Goal: Answer question/provide support: Answer question/provide support

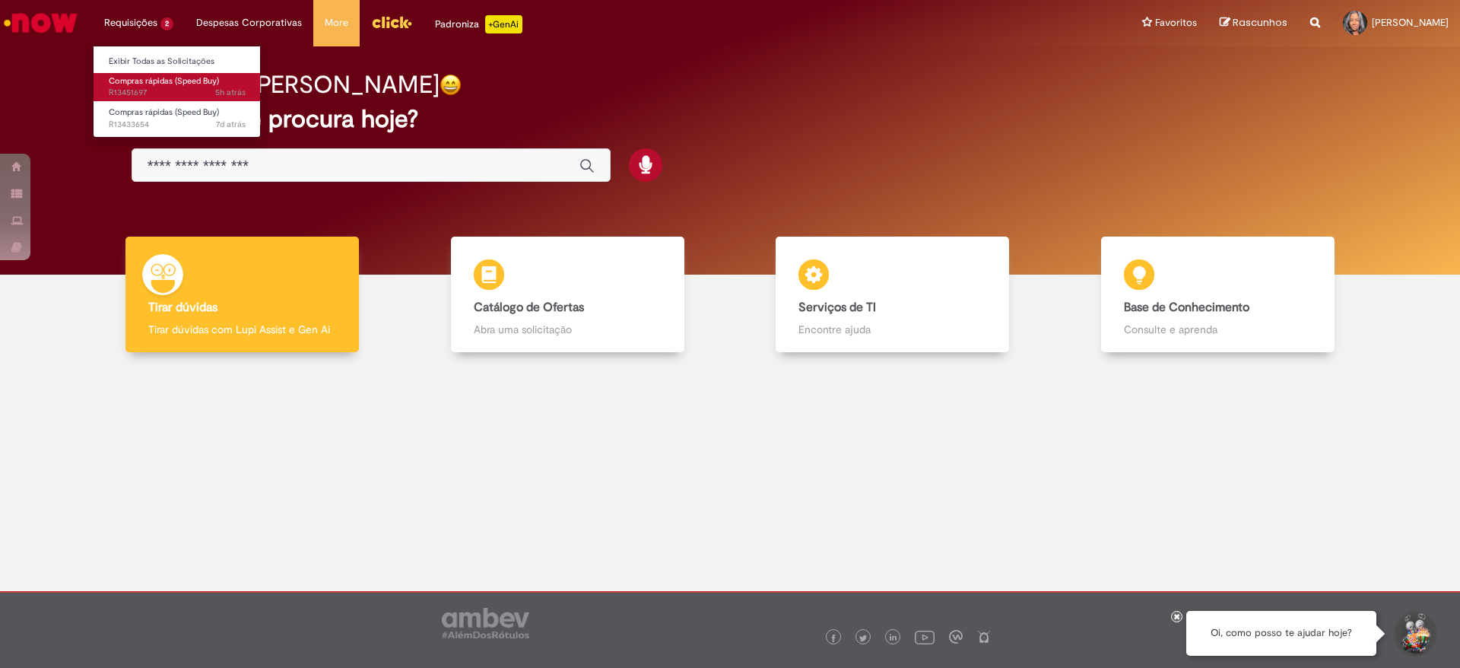
click at [145, 82] on span "Compras rápidas (Speed Buy)" at bounding box center [164, 80] width 110 height 11
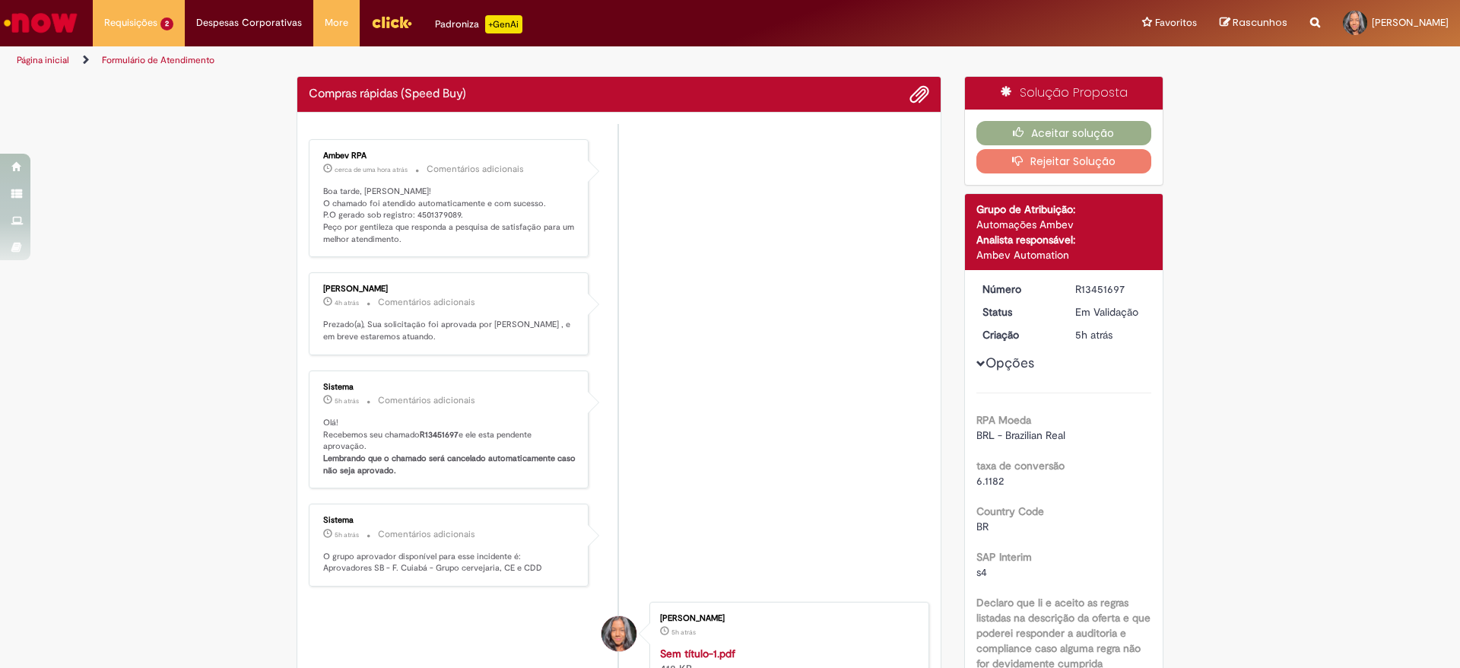
click at [426, 217] on p "Boa tarde, [PERSON_NAME]! O chamado foi atendido automaticamente e com sucesso.…" at bounding box center [449, 216] width 253 height 60
copy p "4501379089"
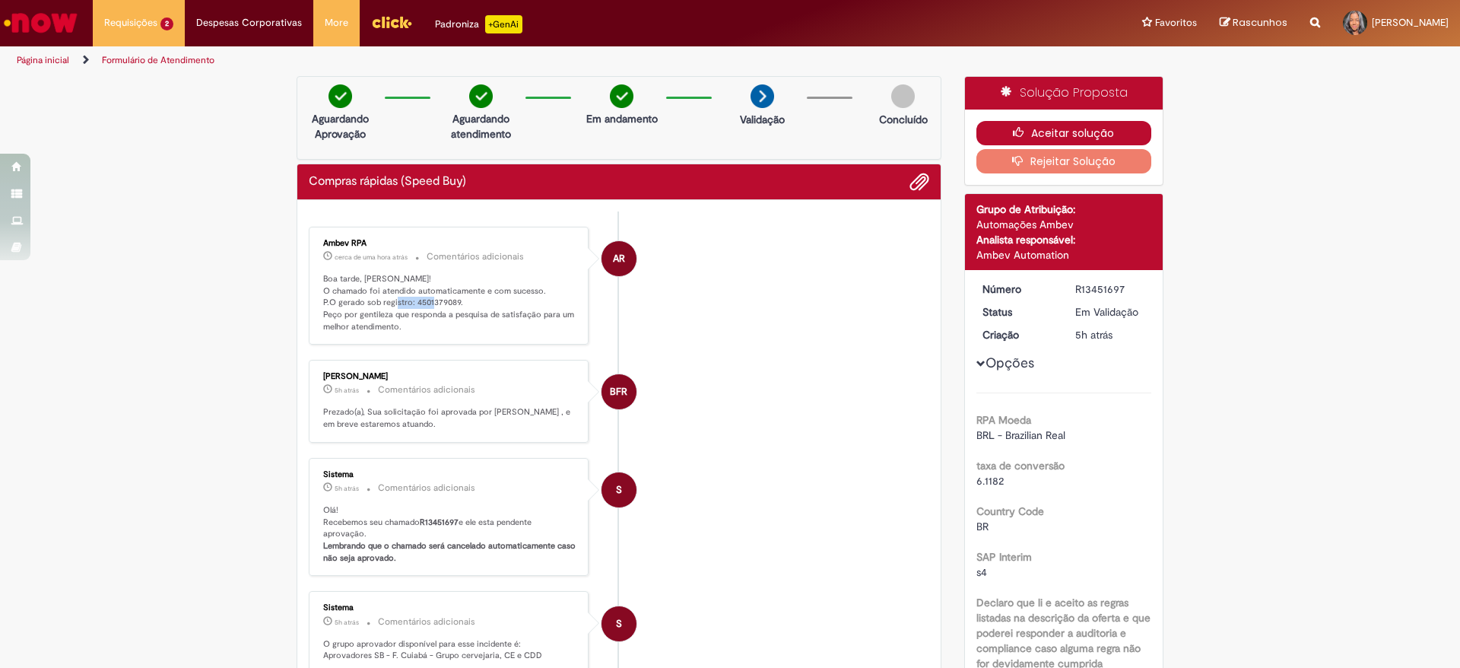
click at [1072, 138] on button "Aceitar solução" at bounding box center [1064, 133] width 176 height 24
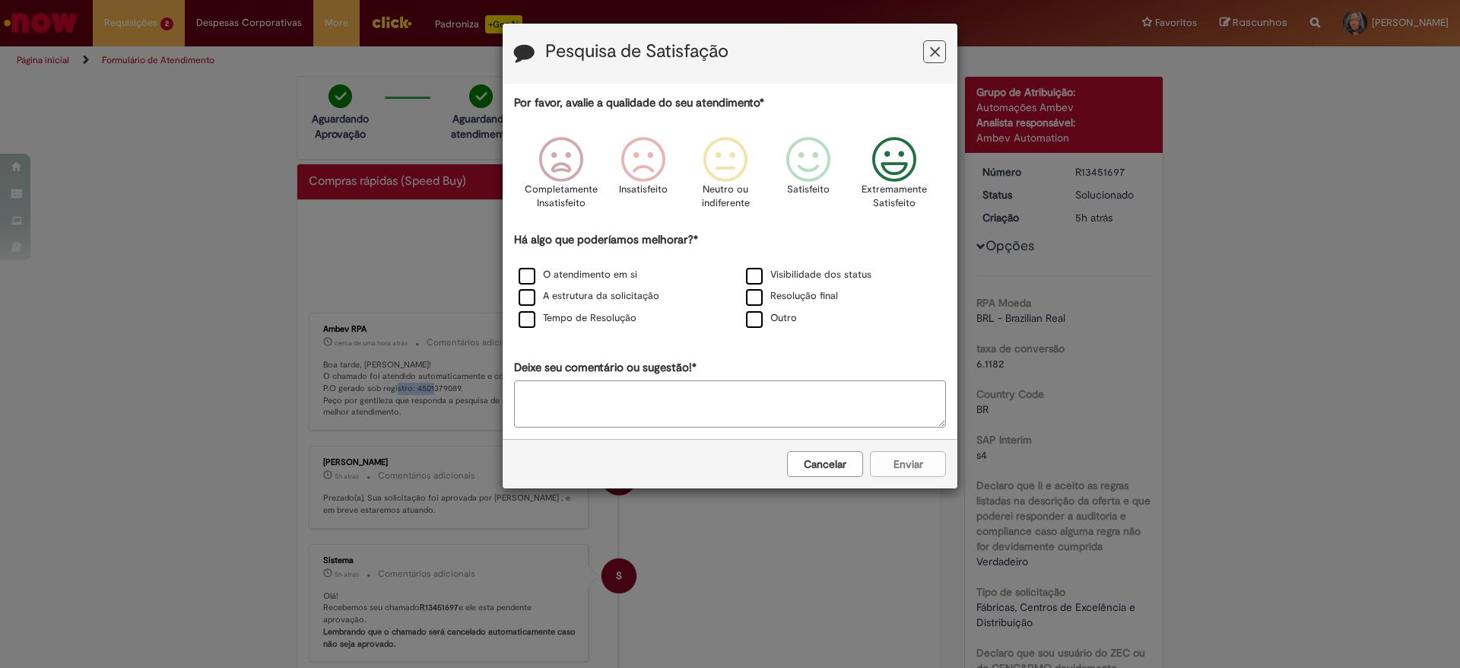
click at [896, 164] on icon "Feedback" at bounding box center [894, 160] width 57 height 46
click at [761, 299] on label "Resolução final" at bounding box center [792, 296] width 92 height 14
click at [896, 468] on button "Enviar" at bounding box center [908, 464] width 76 height 26
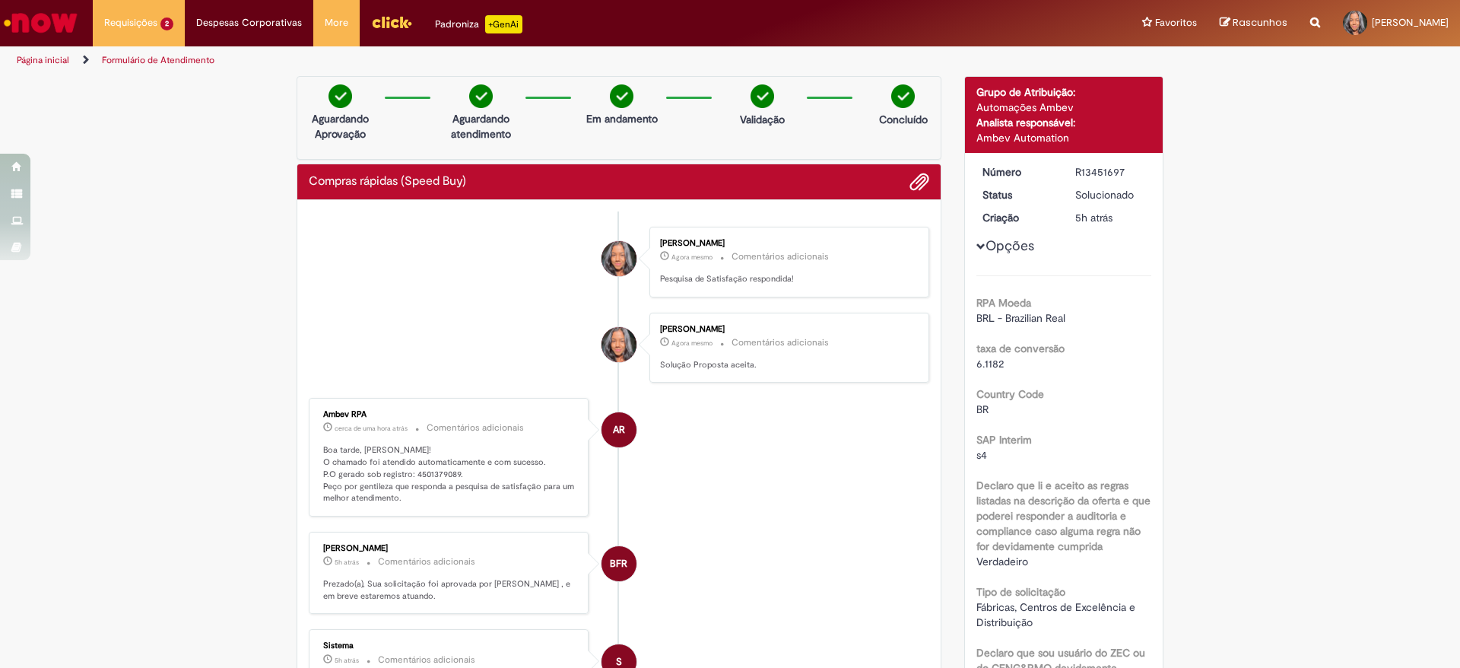
drag, startPoint x: 453, startPoint y: 298, endPoint x: 370, endPoint y: 113, distance: 203.5
click at [449, 295] on ul "[PERSON_NAME] Agora mesmo Agora mesmo Comentários adicionais Pesquisa de Satisf…" at bounding box center [619, 653] width 620 height 884
